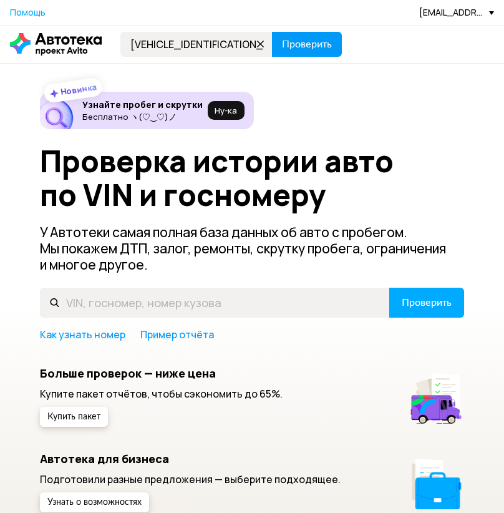
type input "[VEHICLE_IDENTIFICATION_NUMBER]"
click at [289, 39] on span "Проверить" at bounding box center [307, 44] width 50 height 10
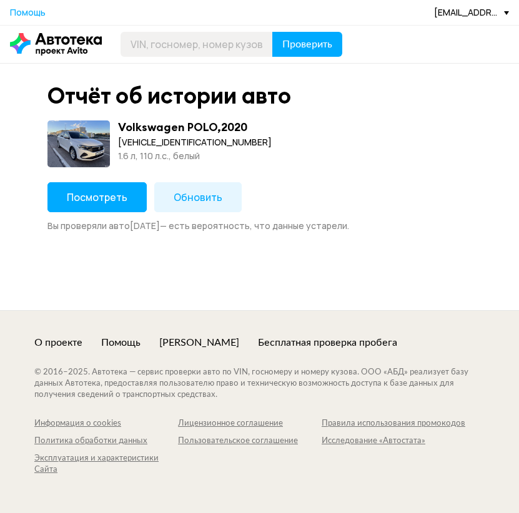
click at [77, 199] on span "Посмотреть" at bounding box center [97, 197] width 61 height 14
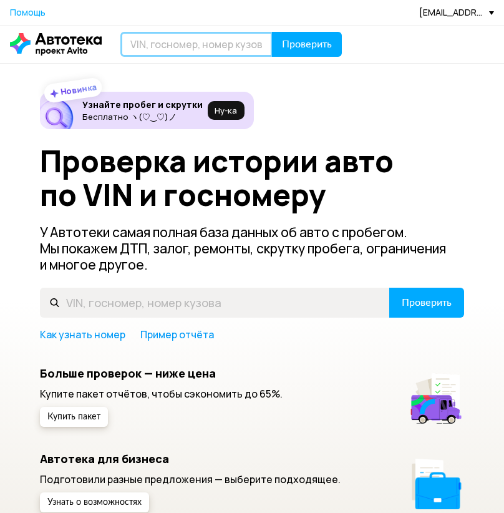
click at [200, 43] on input "text" at bounding box center [196, 44] width 152 height 25
paste input "[VEHICLE_IDENTIFICATION_NUMBER]"
type input "[VEHICLE_IDENTIFICATION_NUMBER]"
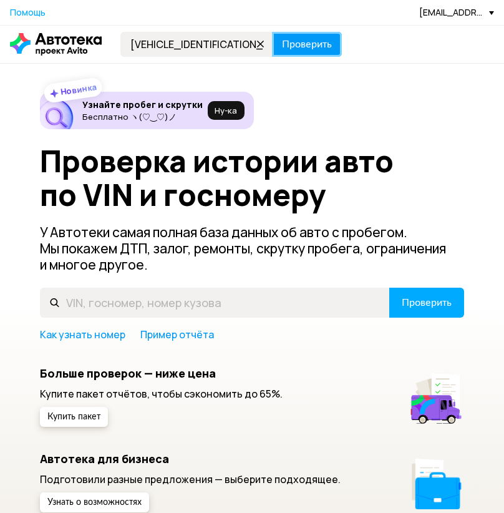
click at [301, 42] on span "Проверить" at bounding box center [307, 44] width 50 height 10
